Goal: Obtain resource: Obtain resource

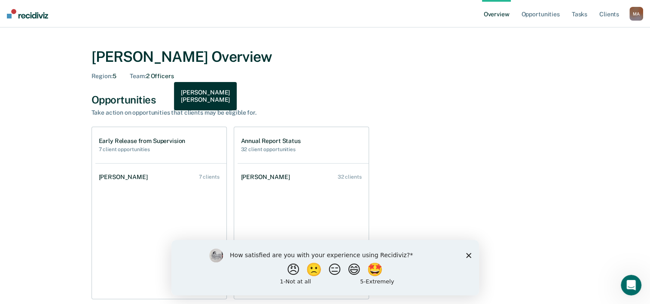
drag, startPoint x: 141, startPoint y: 77, endPoint x: 167, endPoint y: 76, distance: 26.2
click at [167, 76] on div "Team : 2 Officers" at bounding box center [152, 76] width 44 height 7
drag, startPoint x: 404, startPoint y: 61, endPoint x: 429, endPoint y: 59, distance: 25.0
click at [406, 61] on div "[PERSON_NAME] Overview" at bounding box center [324, 57] width 467 height 18
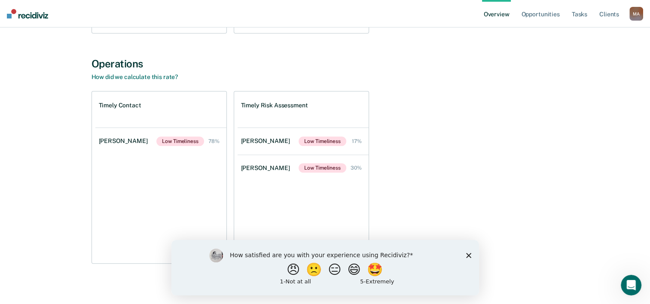
scroll to position [270, 0]
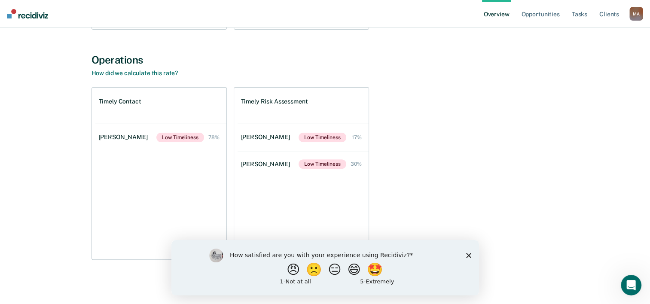
click at [468, 255] on polygon "Close survey" at bounding box center [467, 254] width 5 height 5
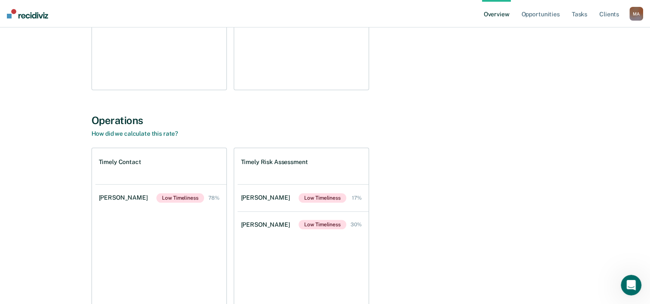
scroll to position [12, 0]
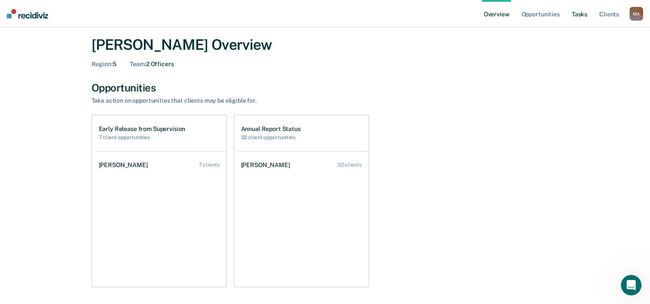
click at [581, 15] on link "Tasks" at bounding box center [579, 13] width 19 height 27
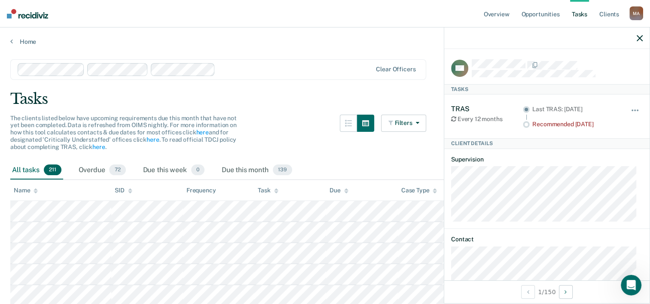
scroll to position [17, 0]
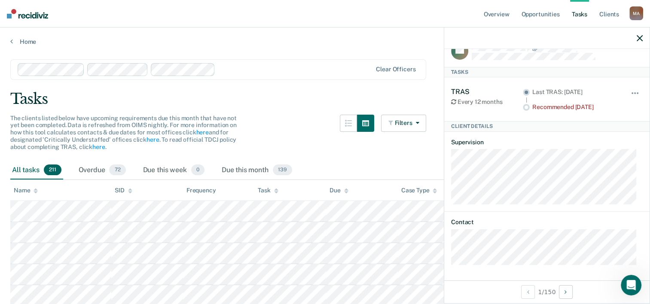
click at [284, 97] on div "Tasks" at bounding box center [324, 99] width 629 height 18
click at [638, 40] on icon "button" at bounding box center [639, 38] width 6 height 6
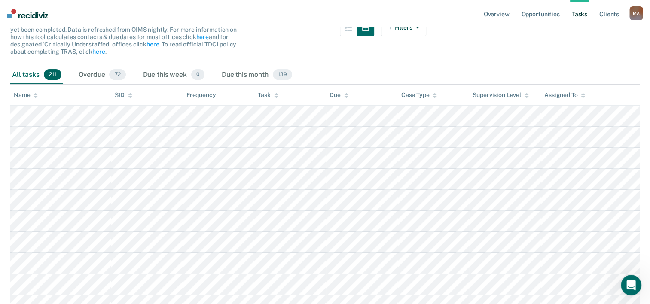
scroll to position [86, 0]
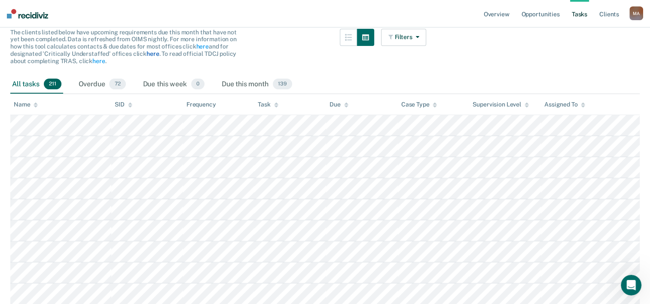
click at [152, 54] on link "here" at bounding box center [152, 53] width 12 height 7
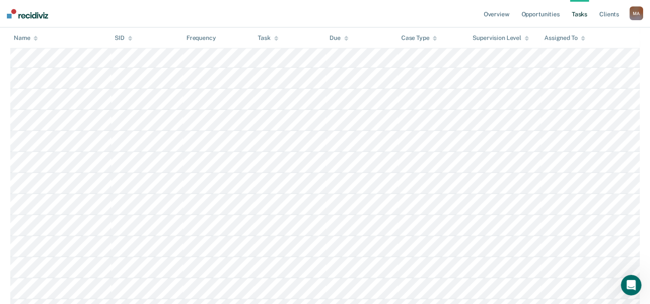
scroll to position [2405, 0]
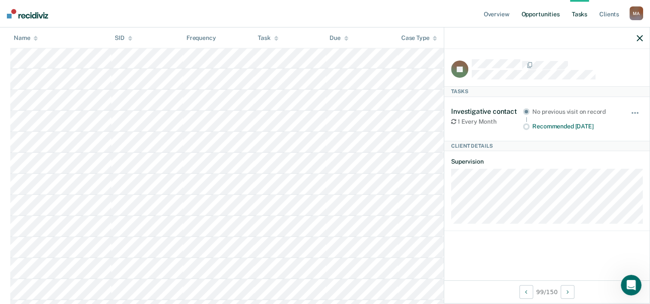
click at [547, 15] on link "Opportunities" at bounding box center [540, 13] width 42 height 27
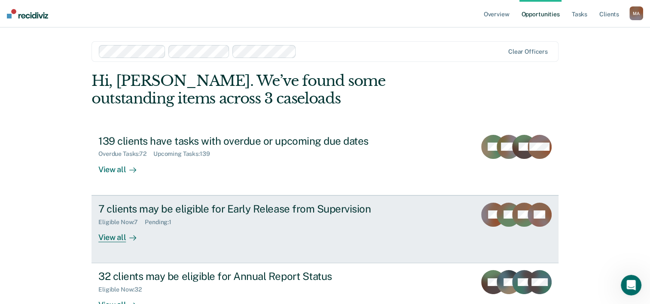
click at [108, 233] on div "View all" at bounding box center [122, 233] width 48 height 17
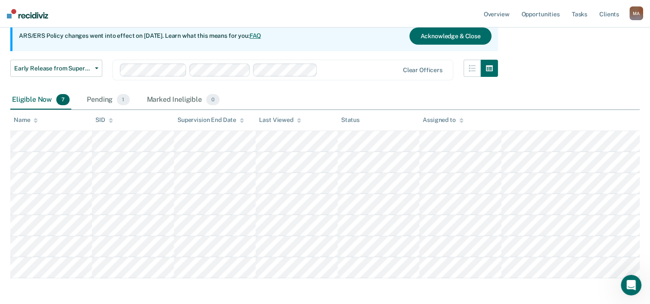
scroll to position [121, 0]
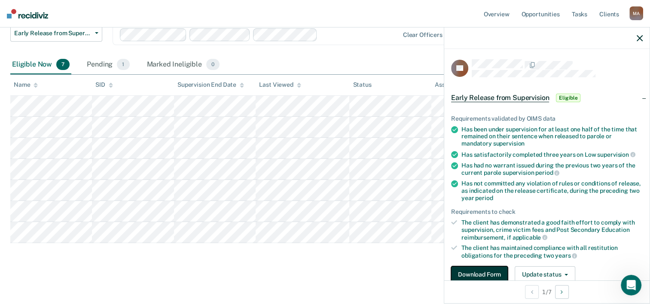
click at [495, 271] on button "Download Form" at bounding box center [479, 274] width 57 height 17
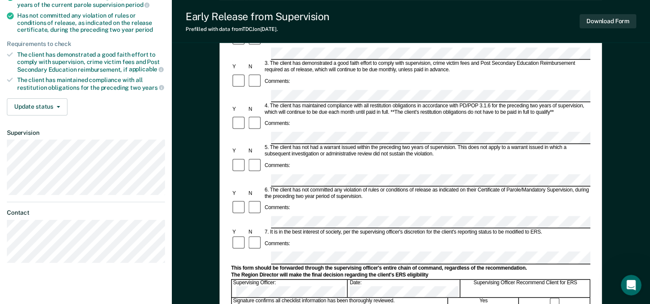
scroll to position [129, 0]
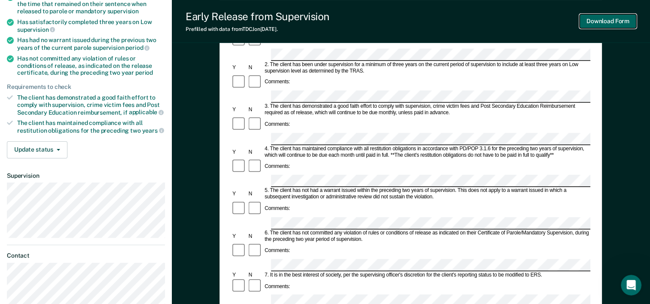
click at [609, 21] on button "Download Form" at bounding box center [607, 21] width 57 height 14
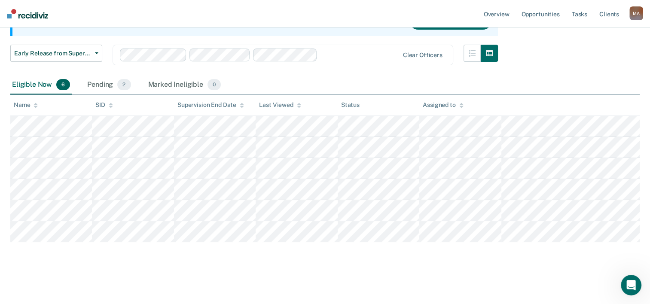
scroll to position [100, 0]
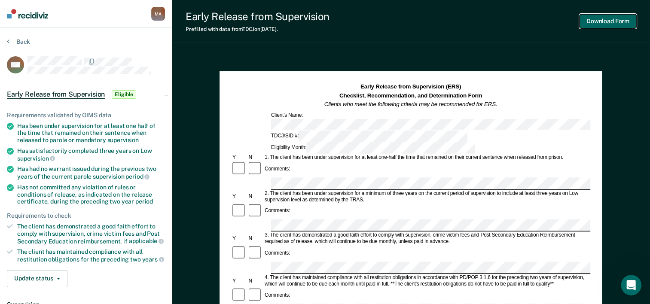
click at [606, 22] on button "Download Form" at bounding box center [607, 21] width 57 height 14
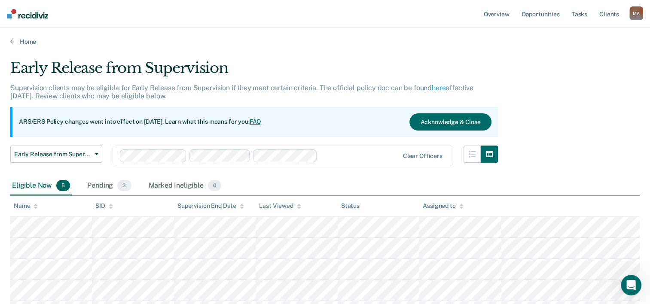
scroll to position [79, 0]
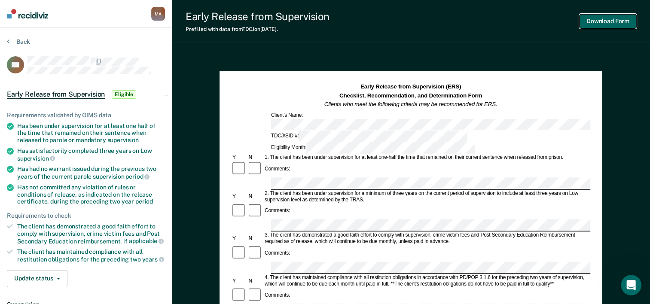
click at [617, 22] on button "Download Form" at bounding box center [607, 21] width 57 height 14
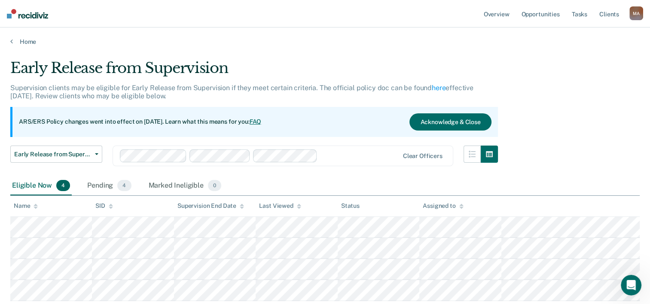
scroll to position [58, 0]
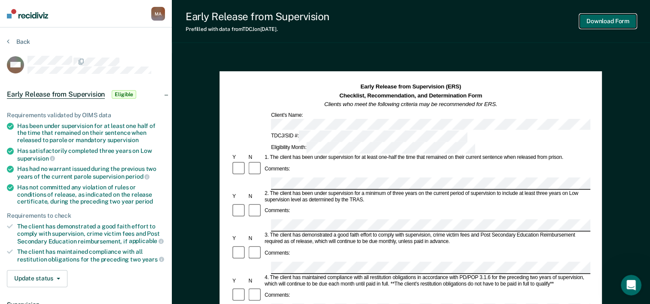
click at [591, 20] on button "Download Form" at bounding box center [607, 21] width 57 height 14
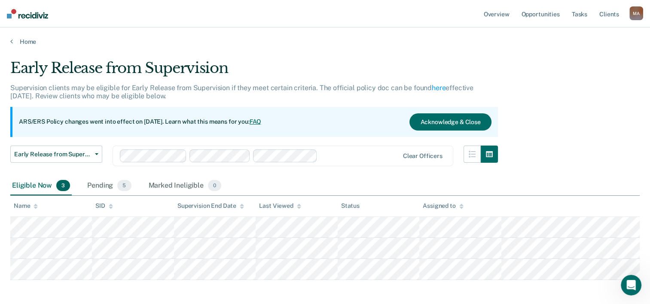
scroll to position [37, 0]
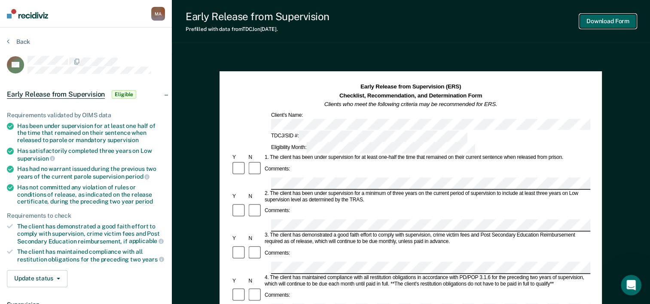
click at [604, 21] on button "Download Form" at bounding box center [607, 21] width 57 height 14
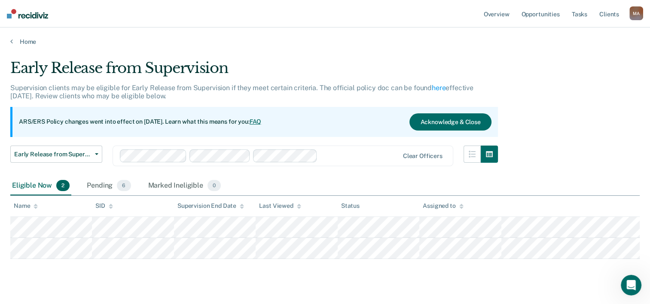
scroll to position [15, 0]
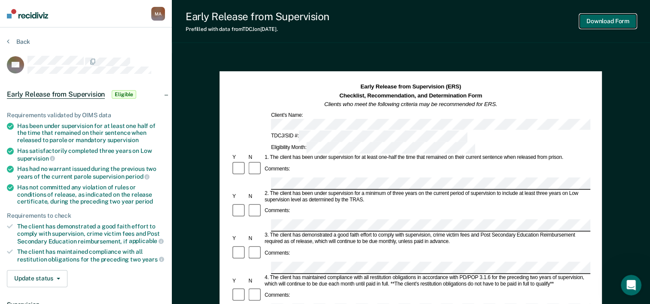
click at [596, 23] on button "Download Form" at bounding box center [607, 21] width 57 height 14
click at [600, 25] on button "Download Form" at bounding box center [607, 21] width 57 height 14
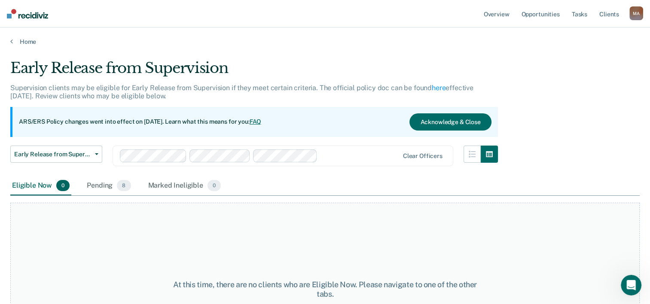
scroll to position [15, 0]
